Goal: Task Accomplishment & Management: Use online tool/utility

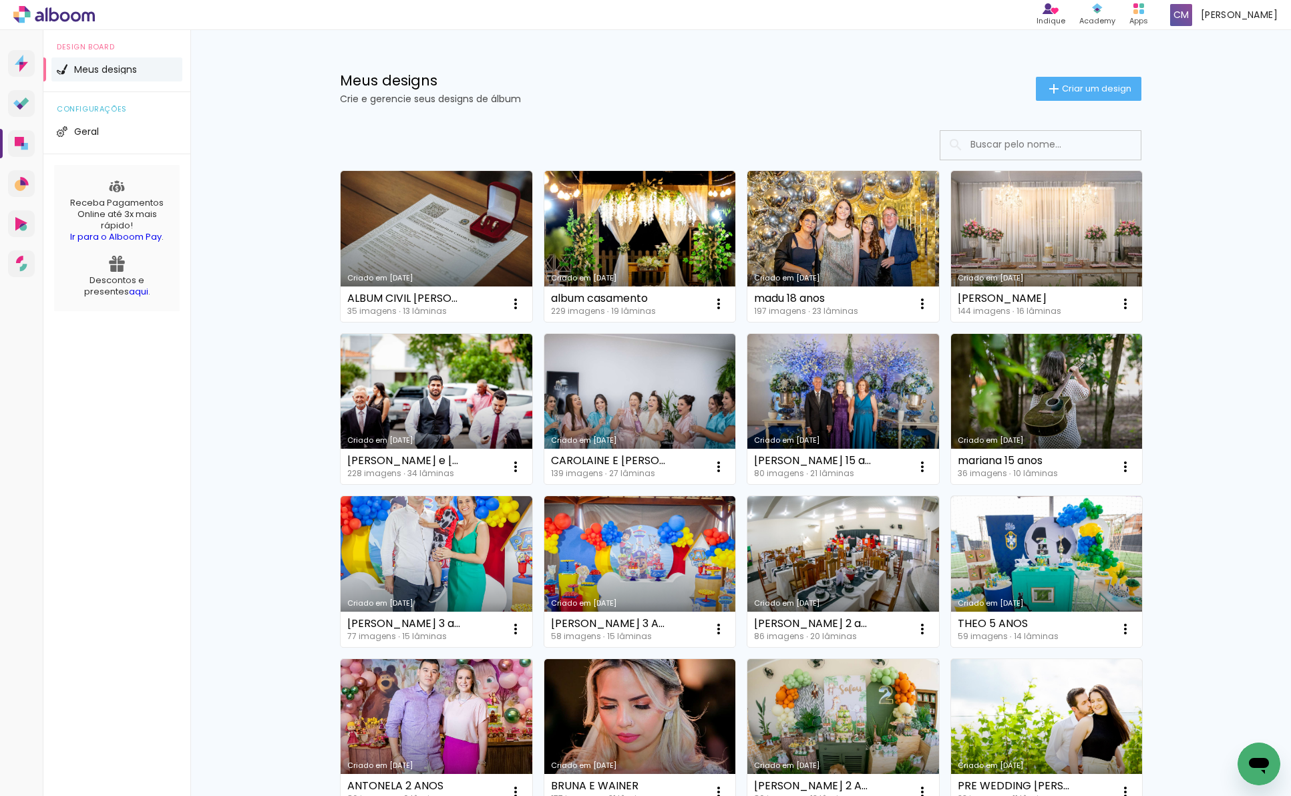
click at [653, 232] on link "Criado em [DATE]" at bounding box center [640, 246] width 192 height 151
